Goal: Use online tool/utility

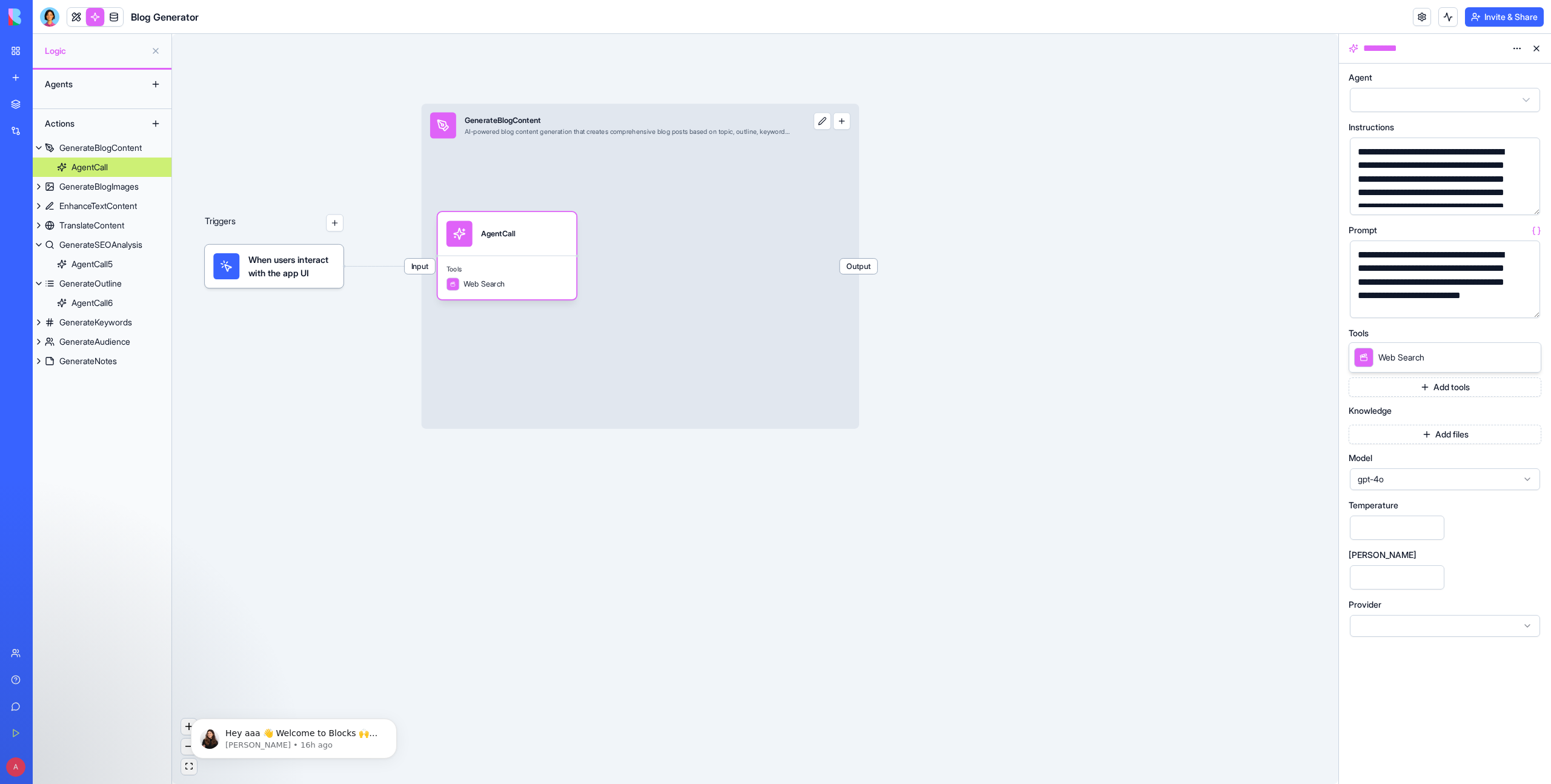
scroll to position [1037, 0]
